Goal: Task Accomplishment & Management: Manage account settings

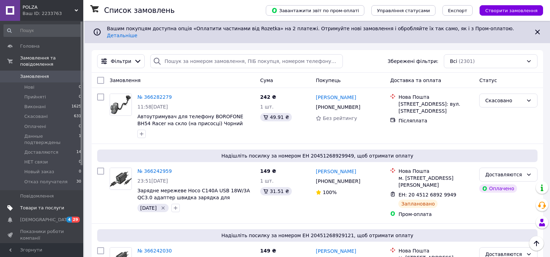
scroll to position [278, 0]
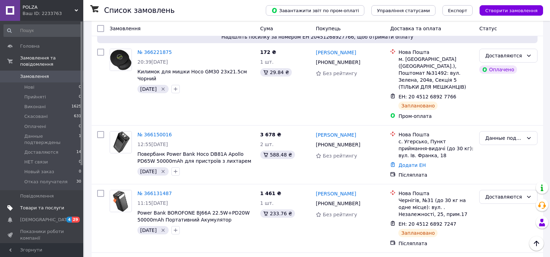
click at [33, 204] on span "Товари та послуги" at bounding box center [42, 207] width 44 height 6
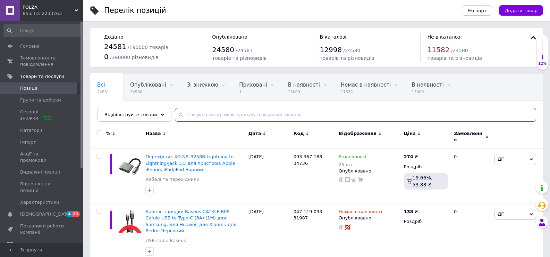
click at [217, 116] on input "text" at bounding box center [355, 115] width 361 height 14
paste input "Hoco J138"
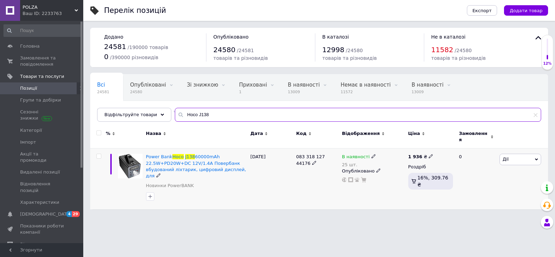
type input "Hoco J138"
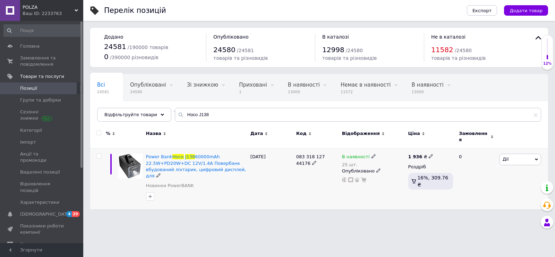
click at [372, 153] on span at bounding box center [374, 155] width 4 height 5
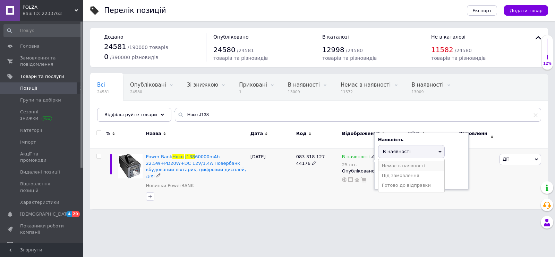
click at [392, 164] on li "Немає в наявності" at bounding box center [412, 166] width 66 height 10
drag, startPoint x: 391, startPoint y: 172, endPoint x: 351, endPoint y: 172, distance: 39.2
click at [374, 172] on div "В наявності 25 шт. Наявність Немає в наявності В наявності Під замовлення Готов…" at bounding box center [373, 167] width 63 height 29
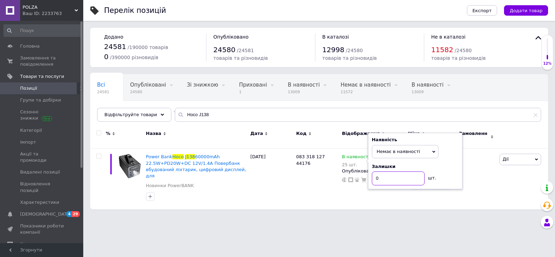
type input "0"
click at [367, 216] on html "POLZA Ваш ID: 2233763 Сайт POLZA Кабінет покупця Перевірити стан системи Сторін…" at bounding box center [277, 108] width 555 height 216
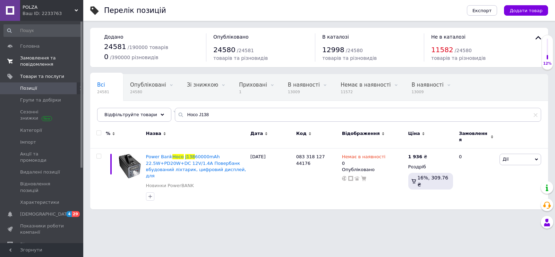
click at [33, 61] on span "Замовлення та повідомлення" at bounding box center [42, 61] width 44 height 12
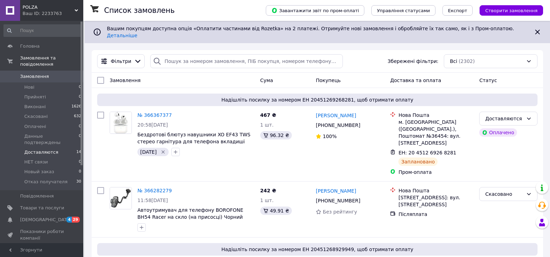
click at [41, 149] on span "Доставляются" at bounding box center [41, 152] width 34 height 6
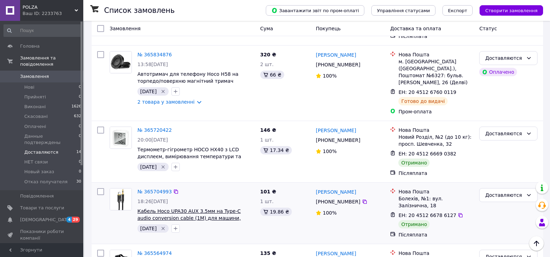
scroll to position [886, 0]
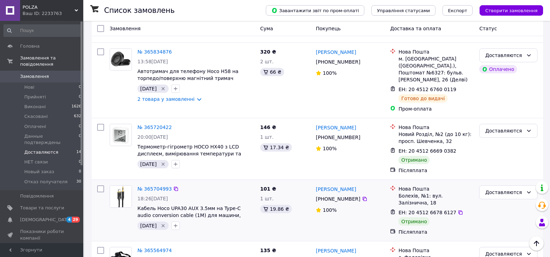
click at [165, 223] on icon "Видалити мітку" at bounding box center [163, 226] width 6 height 6
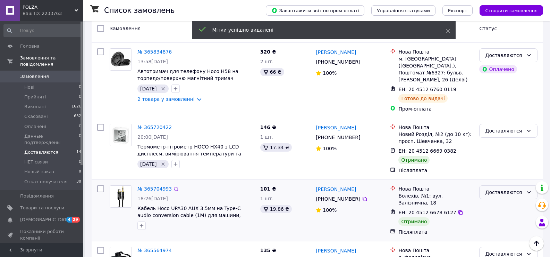
click at [505, 188] on div "Доставляются" at bounding box center [504, 192] width 38 height 8
click at [504, 162] on li "Виконано" at bounding box center [509, 158] width 58 height 12
click at [166, 161] on icon "Видалити мітку" at bounding box center [163, 164] width 6 height 6
click at [513, 127] on div "Доставляются" at bounding box center [504, 131] width 38 height 8
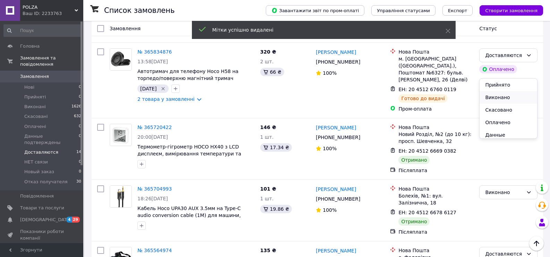
click at [500, 97] on li "Виконано" at bounding box center [509, 97] width 58 height 12
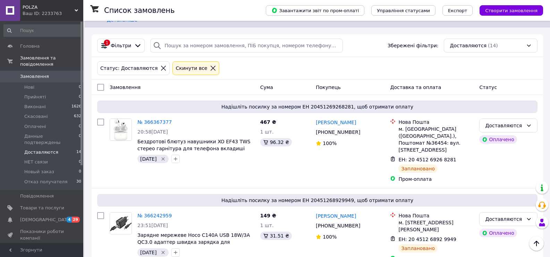
scroll to position [0, 0]
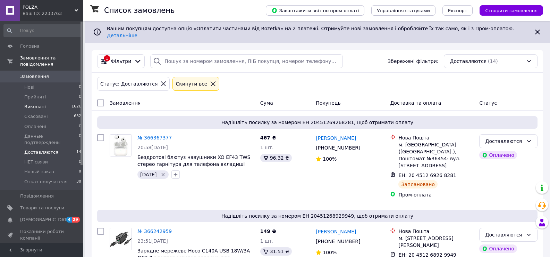
click at [30, 103] on span "Виконані" at bounding box center [35, 106] width 22 height 6
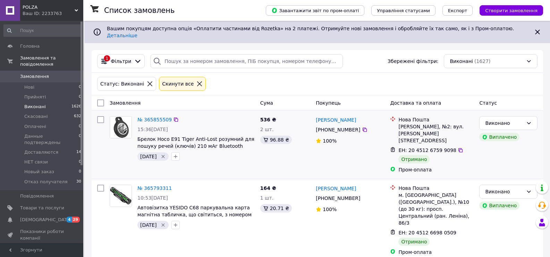
click at [166, 153] on icon "Видалити мітку" at bounding box center [163, 156] width 6 height 6
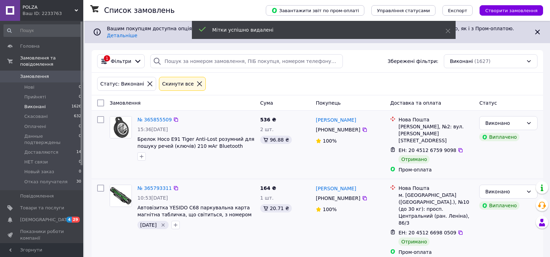
click at [166, 222] on icon "Видалити мітку" at bounding box center [163, 225] width 6 height 6
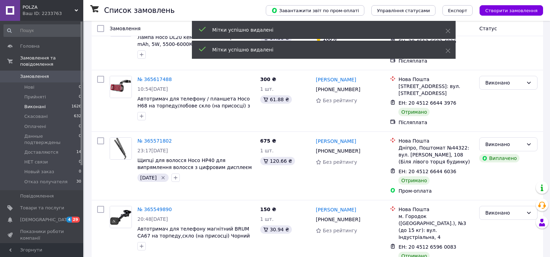
scroll to position [278, 0]
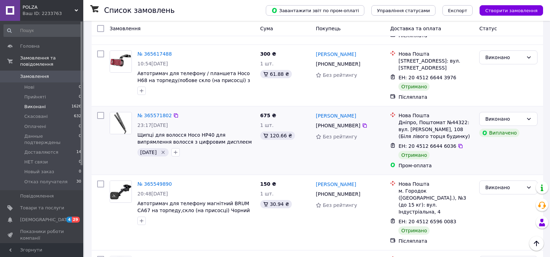
click at [165, 151] on icon "Видалити мітку" at bounding box center [163, 152] width 3 height 3
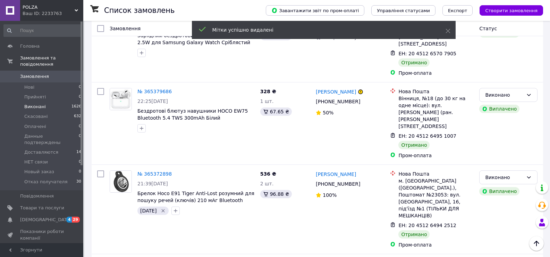
scroll to position [555, 0]
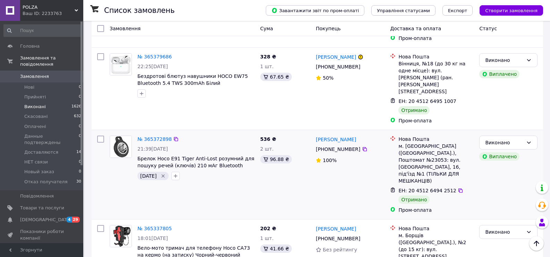
click at [164, 173] on icon "Видалити мітку" at bounding box center [163, 176] width 6 height 6
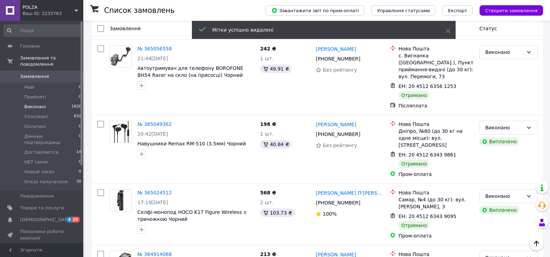
scroll to position [1163, 0]
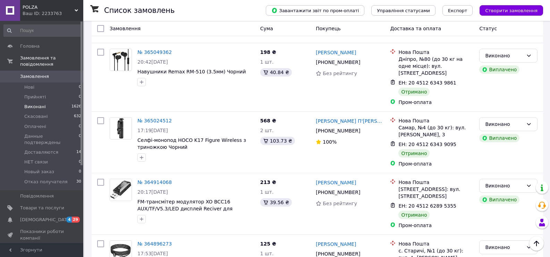
click at [33, 73] on span "Замовлення" at bounding box center [34, 76] width 29 height 6
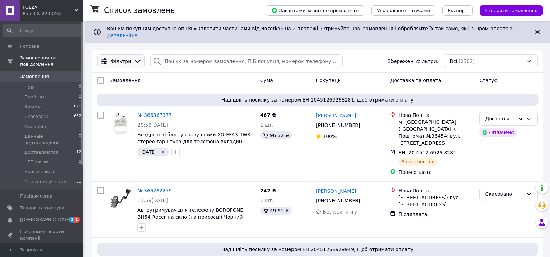
click at [125, 61] on div "Фільтри" at bounding box center [121, 61] width 48 height 14
click at [134, 57] on icon at bounding box center [138, 61] width 8 height 8
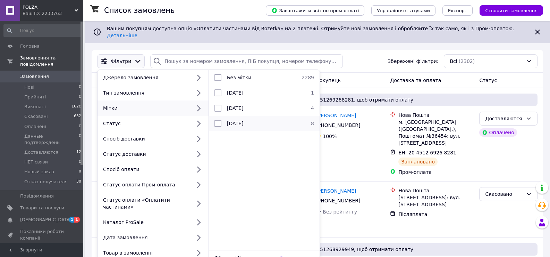
click at [224, 120] on div at bounding box center [218, 123] width 12 height 7
checkbox input "true"
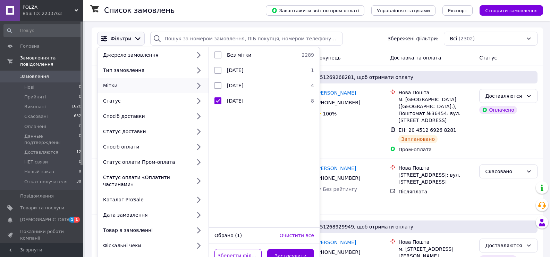
scroll to position [35, 0]
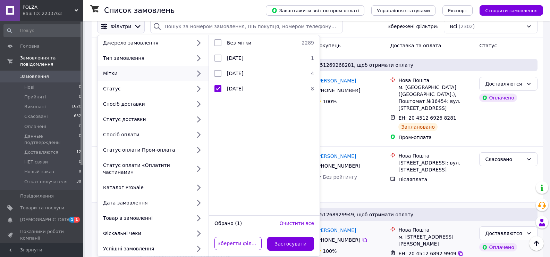
click at [294, 236] on button "Застосувати" at bounding box center [290, 243] width 47 height 14
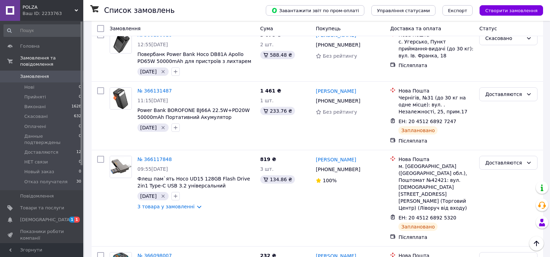
scroll to position [469, 0]
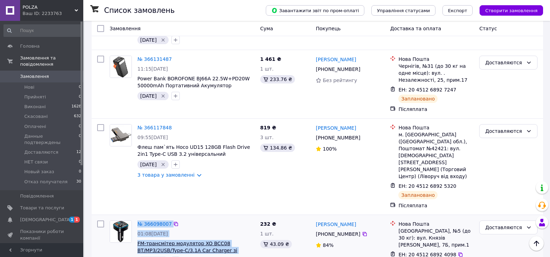
drag, startPoint x: 134, startPoint y: 208, endPoint x: 240, endPoint y: 215, distance: 106.1
click at [240, 217] on div "№ 366098007 01:08, 11.10.2025 FM-трансмітер модулятор XO BCC08 BT/MP3/2USB/Type…" at bounding box center [182, 242] width 151 height 50
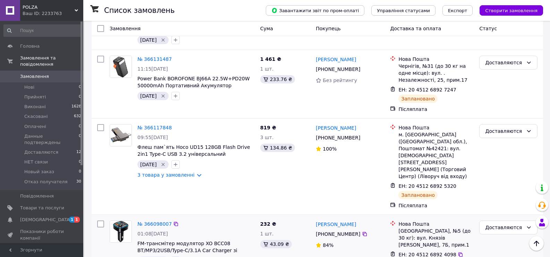
click at [242, 255] on div "[DATE]" at bounding box center [196, 260] width 120 height 11
drag, startPoint x: 135, startPoint y: 209, endPoint x: 248, endPoint y: 218, distance: 112.8
click at [248, 218] on div "№ 366098007 01:08, 11.10.2025 FM-трансмітер модулятор XO BCC08 BT/MP3/2USB/Type…" at bounding box center [196, 242] width 123 height 50
copy span "FM-трансмітер модулятор XO BCC08 BT/MP3/2USB/Type-C/3.1A Car Charger зі швидким"
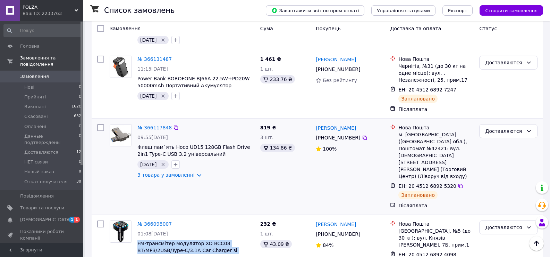
click at [161, 125] on link "№ 366117848" at bounding box center [154, 128] width 34 height 6
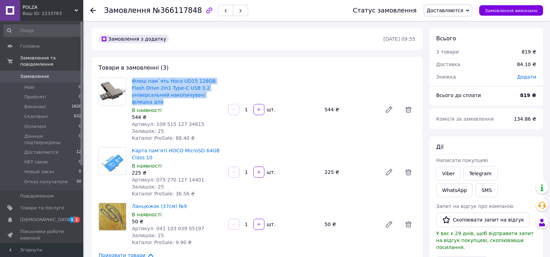
drag, startPoint x: 131, startPoint y: 80, endPoint x: 192, endPoint y: 95, distance: 62.6
click at [192, 95] on div "Флеш пам`ять Hoco UD15 ​​128GB Flash Drive 2in1 Type-C USB 3.2 універсальний на…" at bounding box center [177, 109] width 97 height 67
copy link "Флеш пам`ять Hoco UD15 ​​128GB Flash Drive 2in1 Type-C USB 3.2 універсальний на…"
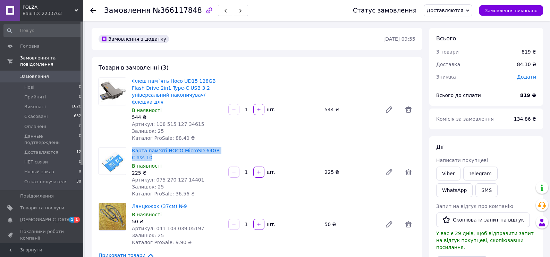
drag, startPoint x: 130, startPoint y: 141, endPoint x: 152, endPoint y: 147, distance: 22.7
click at [152, 147] on div "Карта пам‘яті HOCO MicroSD 64GB Class 10 В наявності 225 ₴ Артикул: 075 270 127…" at bounding box center [177, 171] width 97 height 53
copy link "Карта пам‘яті HOCO MicroSD 64GB Class 10"
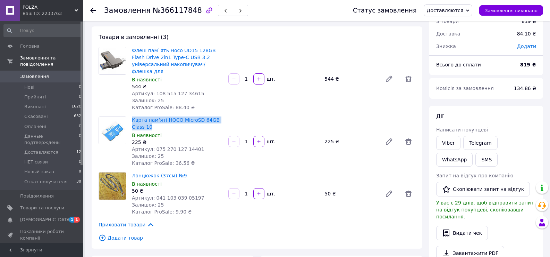
scroll to position [69, 0]
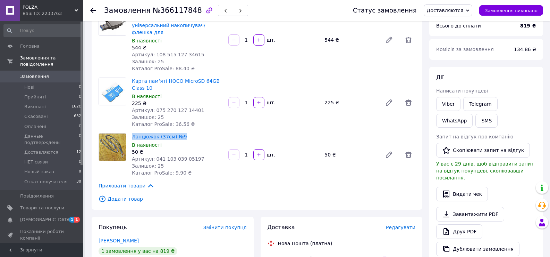
drag, startPoint x: 131, startPoint y: 129, endPoint x: 212, endPoint y: 129, distance: 81.2
click at [212, 132] on div "Ланцюжок (37см) №9 В наявності 50 ₴ Артикул: 041 103 039 05197 Залишок: 25 Ката…" at bounding box center [177, 155] width 97 height 46
copy link "Ланцюжок (37см) №9"
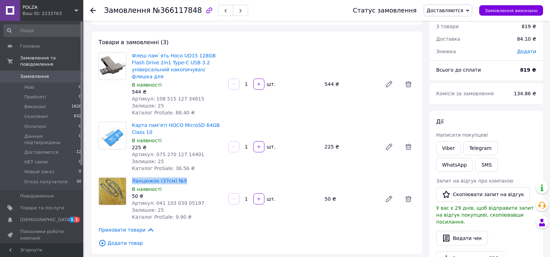
scroll to position [0, 0]
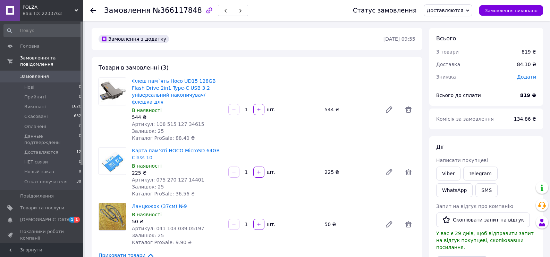
click at [94, 8] on icon at bounding box center [93, 11] width 6 height 6
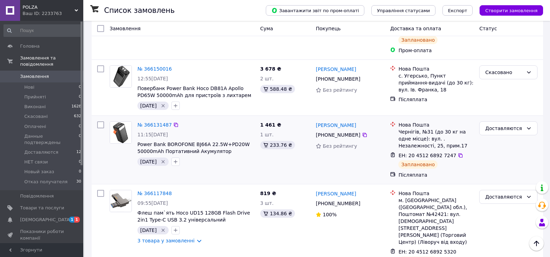
scroll to position [400, 0]
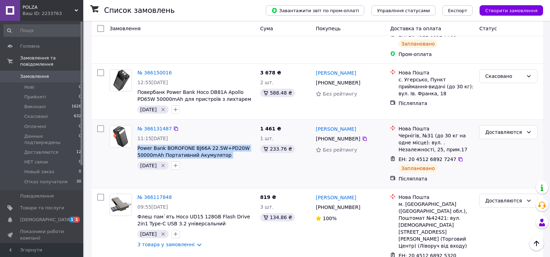
drag, startPoint x: 136, startPoint y: 134, endPoint x: 249, endPoint y: 142, distance: 113.5
click at [249, 142] on div "№ 366131487 11:15, 11.10.2025 Power Bank BOROFONE BJ66A 22.5W+PD20W 50000mAh По…" at bounding box center [196, 147] width 123 height 50
copy span "Power Bank BOROFONE BJ66A 22.5W+PD20W 50000mAh Портативний Акумулятор Повербанк"
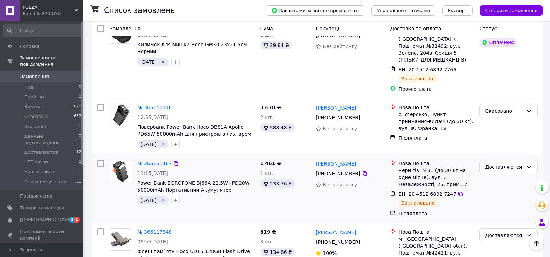
click at [194, 169] on div "11:15[DATE]" at bounding box center [195, 172] width 117 height 7
drag, startPoint x: 164, startPoint y: 166, endPoint x: 203, endPoint y: 169, distance: 39.0
click at [203, 169] on div "№ 366131487 11:15, 11.10.2025 Power Bank BOROFONE BJ66A 22.5W+PD20W 50000mAh По…" at bounding box center [196, 182] width 123 height 50
copy span "BOROFONE BJ66A"
drag, startPoint x: 191, startPoint y: 110, endPoint x: 202, endPoint y: 110, distance: 11.1
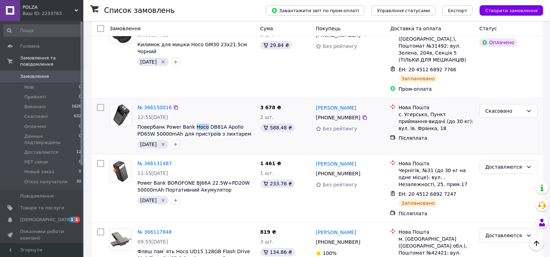
click at [202, 110] on div "№ 366150016 12:55, 11.10.2025 Повербанк Power Bank Hoco DB81A Apollo PD65W 5000…" at bounding box center [196, 126] width 123 height 50
click at [164, 141] on icon "Видалити мітку" at bounding box center [163, 144] width 6 height 6
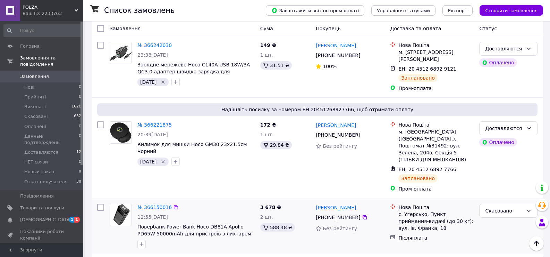
scroll to position [261, 0]
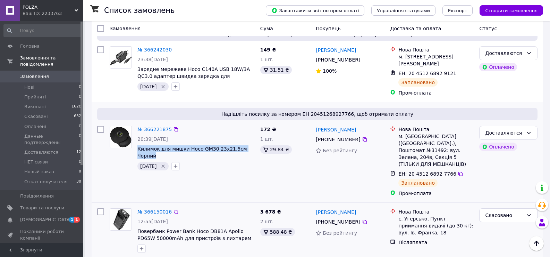
drag, startPoint x: 136, startPoint y: 143, endPoint x: 252, endPoint y: 146, distance: 115.6
click at [252, 146] on div "№ 366221875 20:39, 11.10.2025 Килимок для мишки Hoco GM30 23x21.5см Чорний 13.1…" at bounding box center [196, 148] width 123 height 50
copy span "Килимок для мишки Hoco GM30 23x21.5см Чорний"
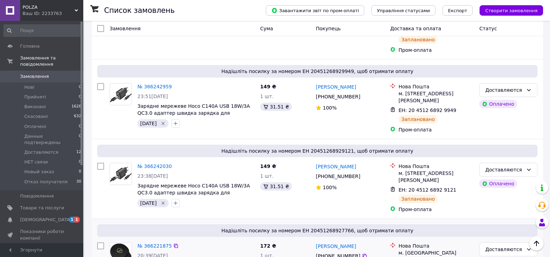
scroll to position [157, 0]
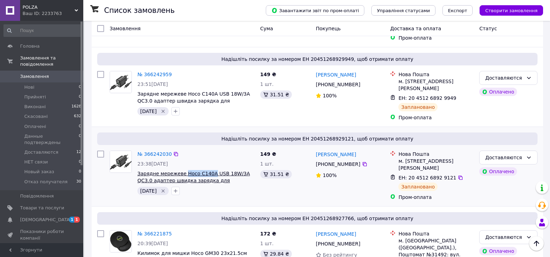
drag, startPoint x: 182, startPoint y: 164, endPoint x: 208, endPoint y: 166, distance: 26.1
click at [208, 166] on div "№ 366242030 23:38, 11.10.2025 Зарядне мережеве Hoco C140A USB 18W/3A QC3.0 адап…" at bounding box center [196, 173] width 123 height 50
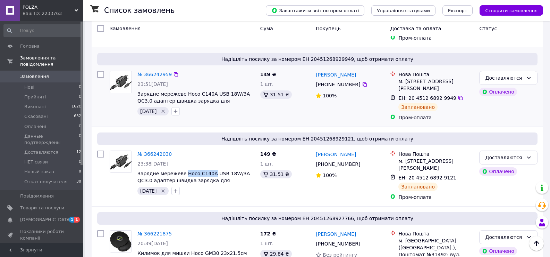
copy span "Hoco C140A"
click at [214, 126] on div "Надішліть посилку за номером ЕН 20451268929121, щоб отримати оплату № 366242030…" at bounding box center [318, 165] width 452 height 79
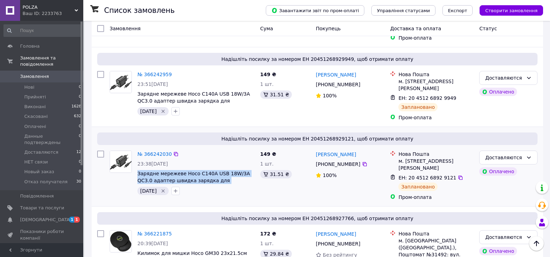
drag, startPoint x: 136, startPoint y: 167, endPoint x: 255, endPoint y: 174, distance: 119.9
click at [255, 174] on div "№ 366242030 23:38, 11.10.2025 Зарядне мережеве Hoco C140A USB 18W/3A QC3.0 адап…" at bounding box center [196, 173] width 123 height 50
copy span "Зарядне мережеве Hoco C140A USB 18W/3A QC3.0 адаптер швидка зарядка для телефон…"
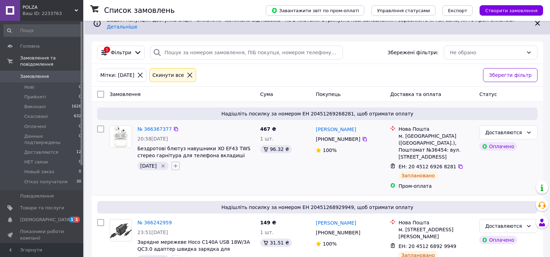
scroll to position [0, 0]
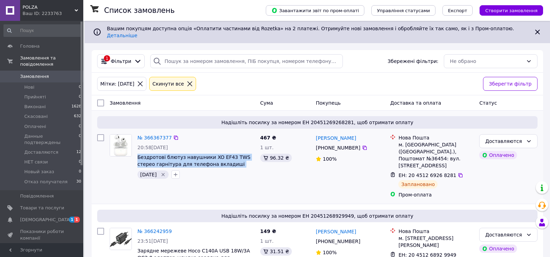
drag, startPoint x: 136, startPoint y: 150, endPoint x: 241, endPoint y: 159, distance: 105.9
click at [241, 159] on div "№ 366367377 20:58, 12.10.2025 Бездротові блютуз навушники XO EF43 TWS стерео га…" at bounding box center [196, 156] width 123 height 50
copy span "Бездротові блютуз навушники XO EF43 TWS стерео гарнітура для телефона вкладиші …"
click at [39, 73] on span "Замовлення" at bounding box center [34, 76] width 29 height 6
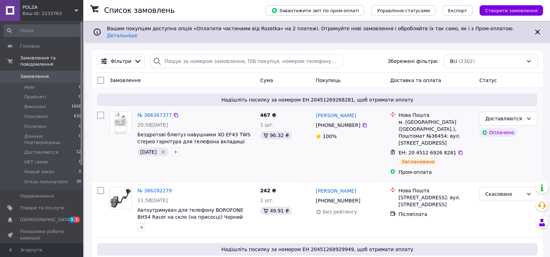
click at [203, 96] on span "Надішліть посилку за номером ЕН 20451269268281, щоб отримати оплату" at bounding box center [317, 99] width 435 height 7
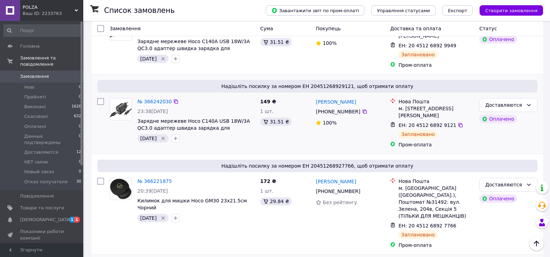
scroll to position [208, 0]
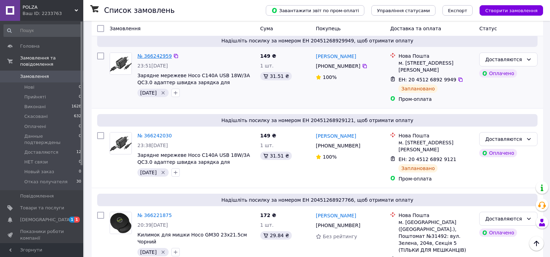
click at [162, 53] on link "№ 366242959" at bounding box center [154, 56] width 34 height 6
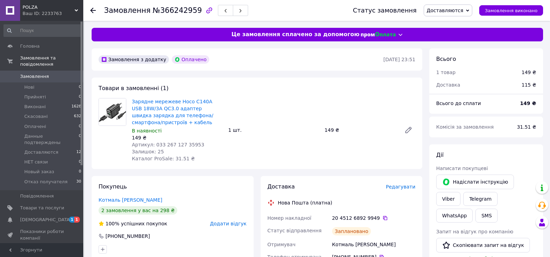
click at [33, 73] on span "Замовлення" at bounding box center [34, 76] width 29 height 6
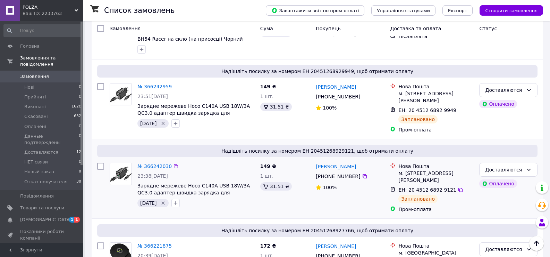
scroll to position [174, 0]
